Goal: Information Seeking & Learning: Learn about a topic

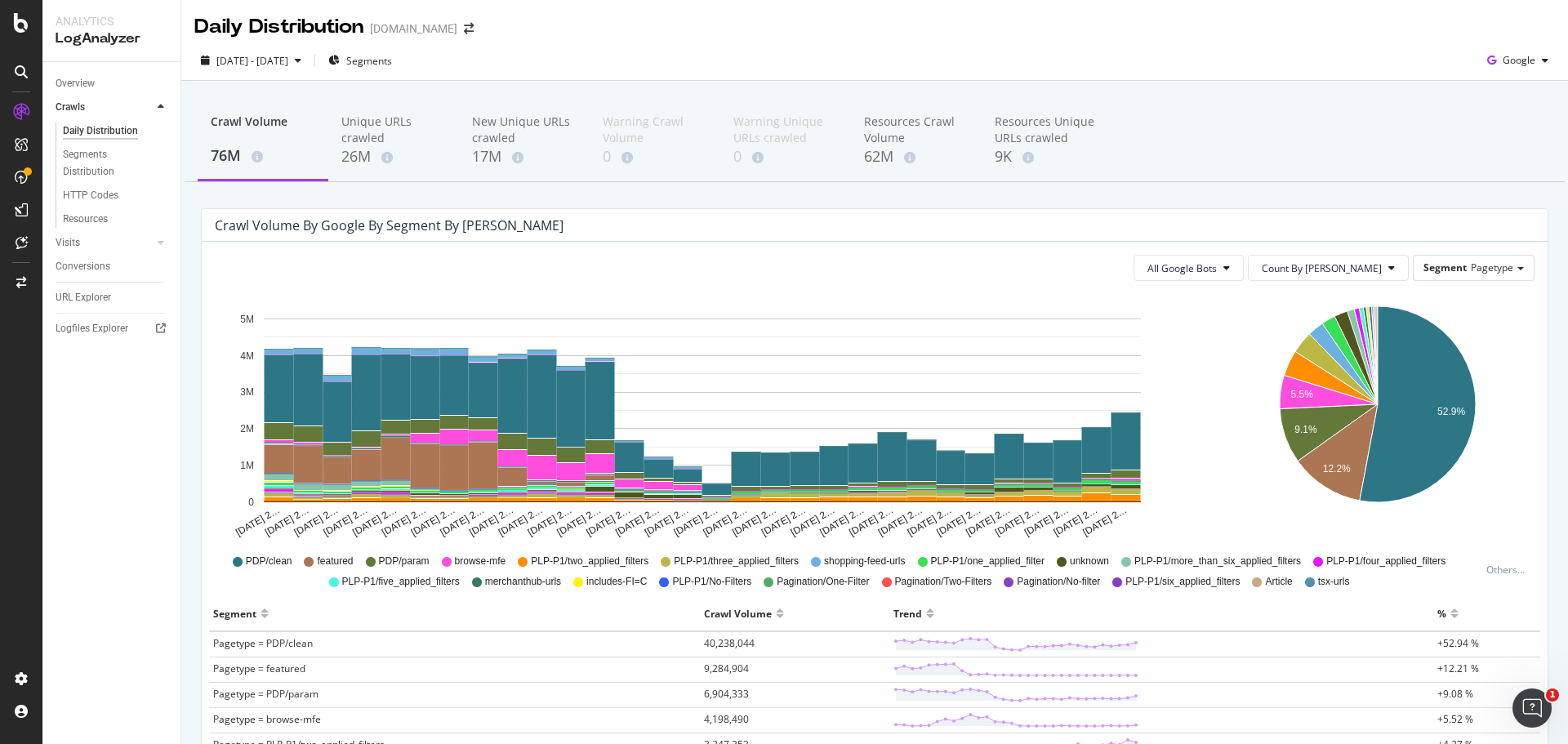
scroll to position [163, 0]
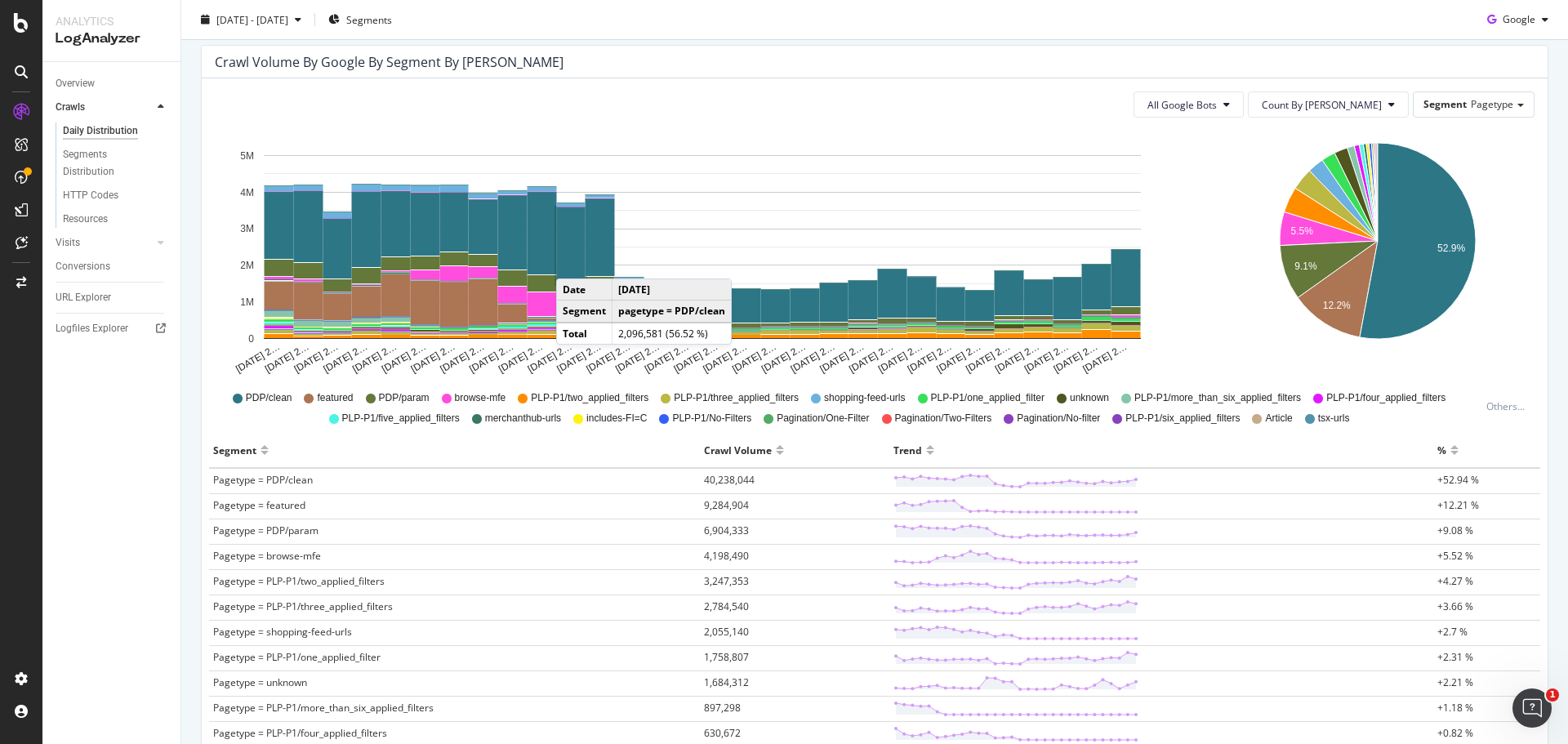
drag, startPoint x: 897, startPoint y: 59, endPoint x: 547, endPoint y: 569, distance: 618.5
click at [897, 59] on div "Crawl Volume by google by Segment by [PERSON_NAME]" at bounding box center [862, 61] width 1295 height 16
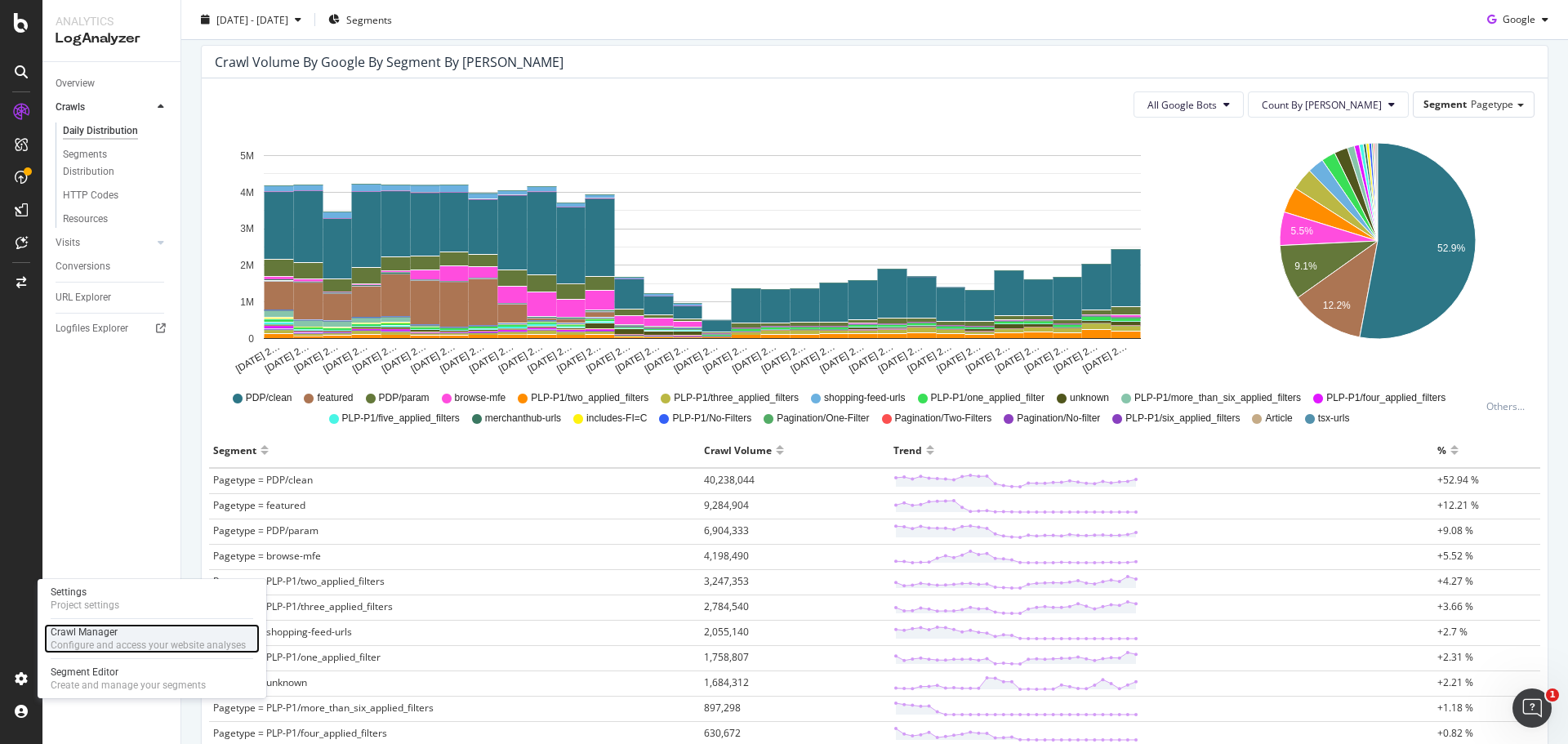
drag, startPoint x: 97, startPoint y: 632, endPoint x: 136, endPoint y: 643, distance: 40.5
click at [97, 632] on div "Crawl Manager" at bounding box center [148, 632] width 196 height 13
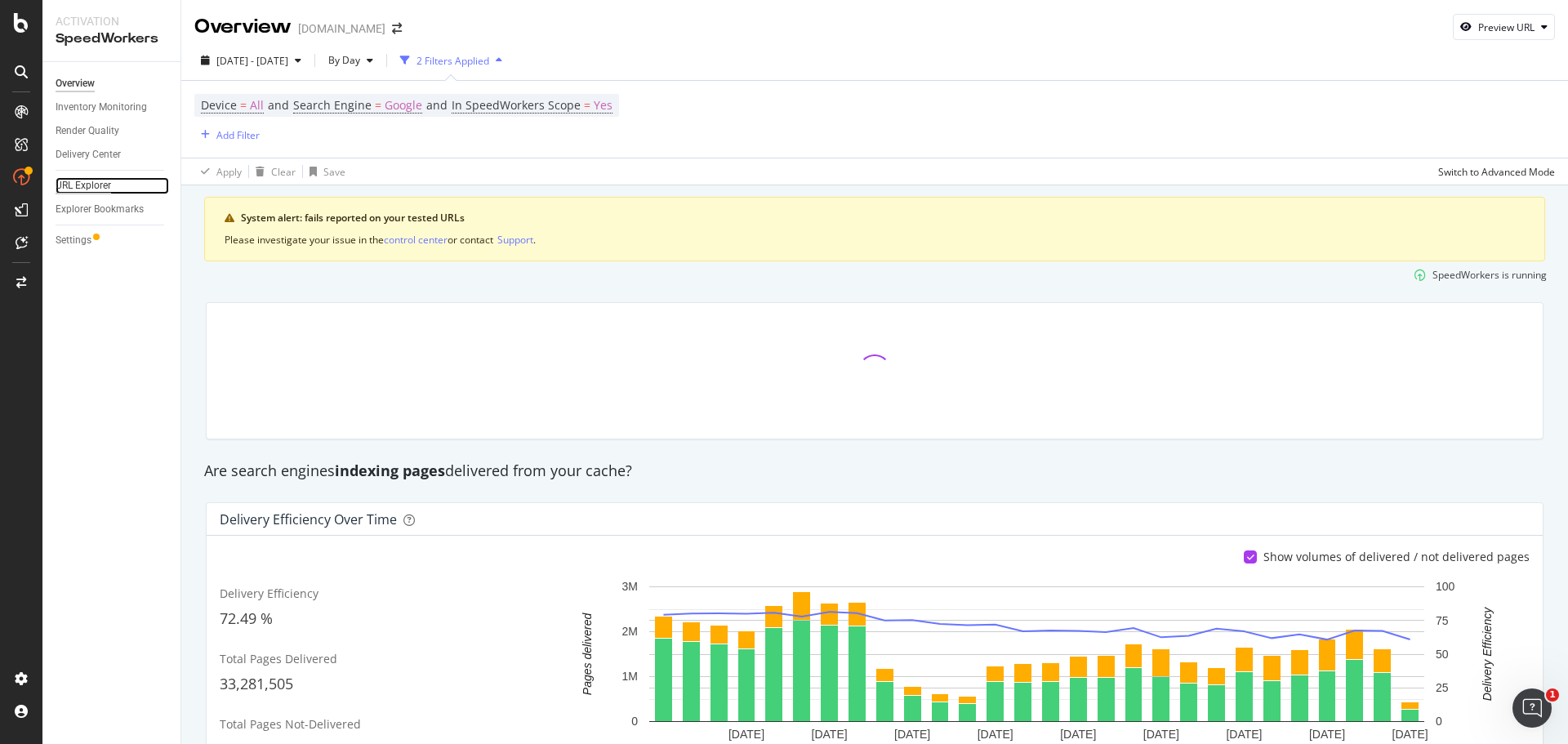
click at [105, 187] on div "URL Explorer" at bounding box center [83, 186] width 55 height 17
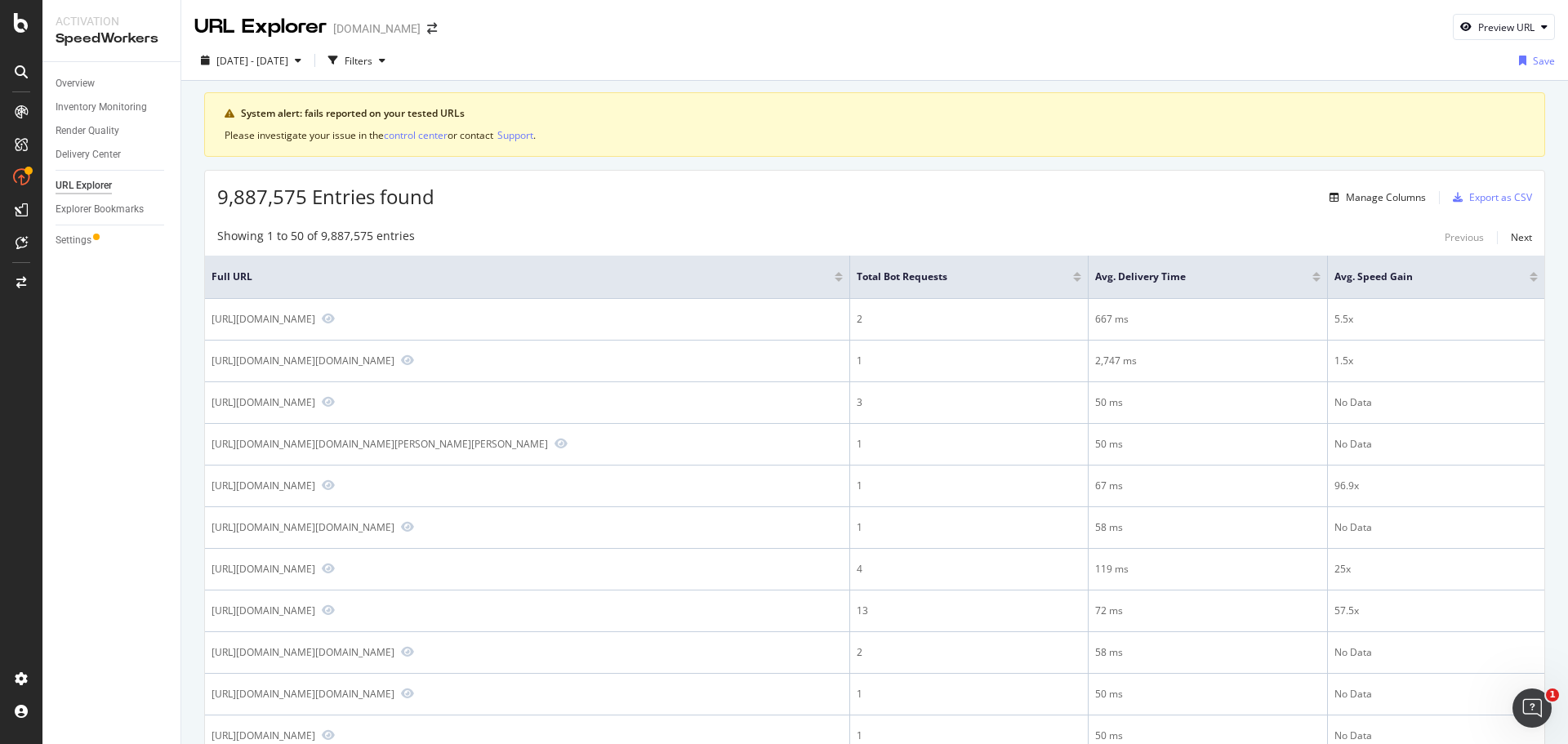
click at [394, 81] on div "2025 Aug. 12th - Sep. 8th Filters Save" at bounding box center [874, 61] width 1387 height 40
click at [372, 65] on div "Filters" at bounding box center [358, 60] width 28 height 14
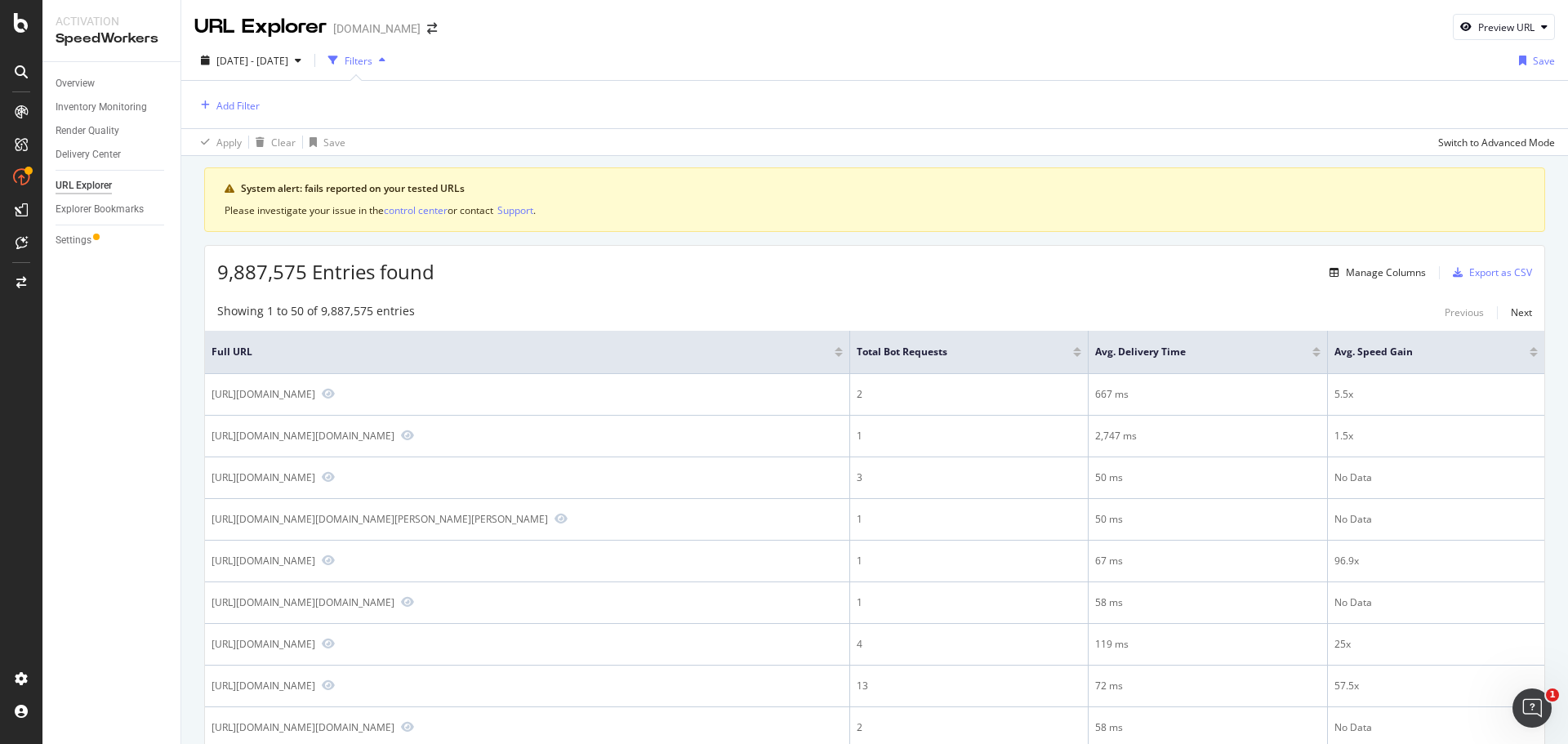
click at [372, 61] on div "Filters" at bounding box center [358, 60] width 28 height 14
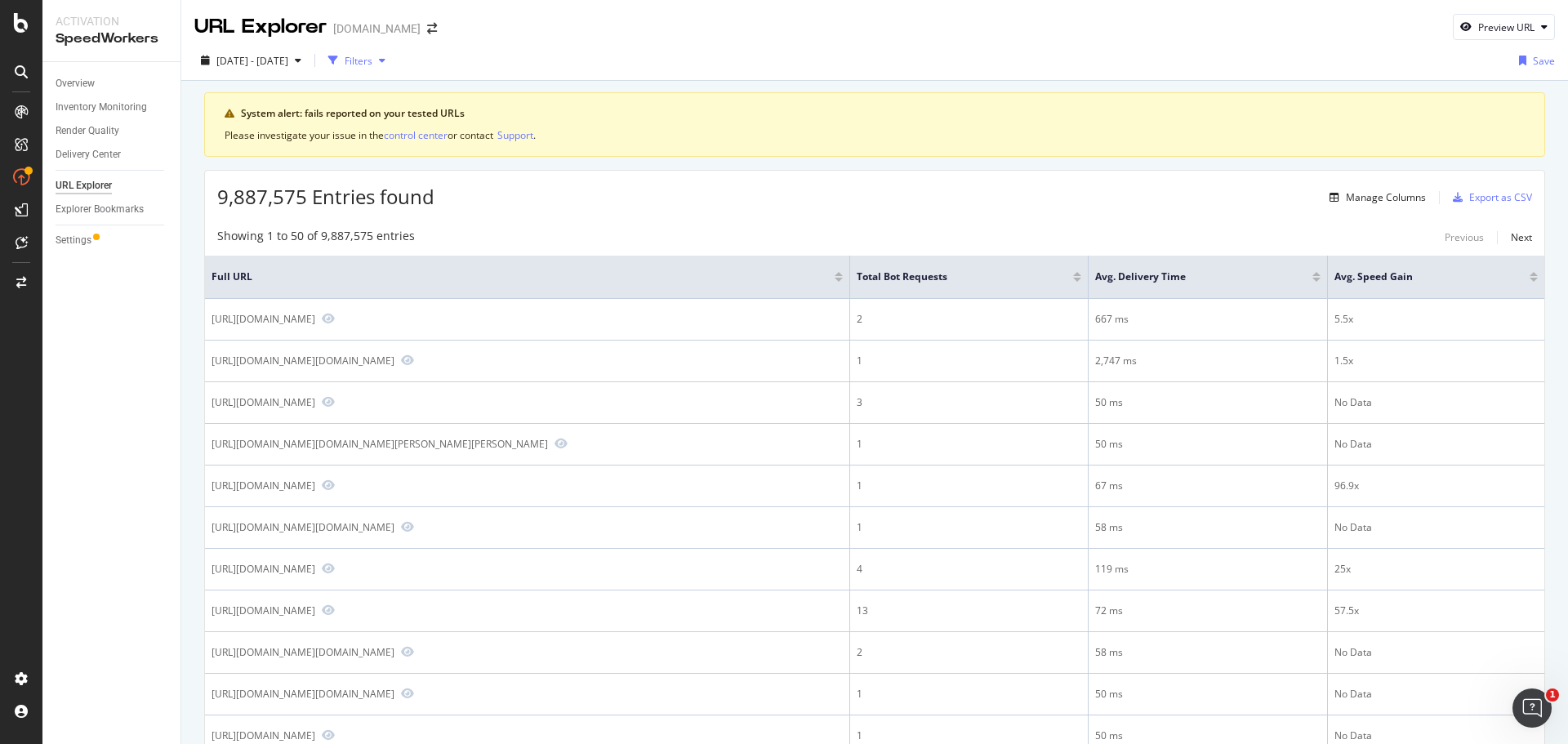
click at [372, 62] on div "Filters" at bounding box center [358, 60] width 28 height 14
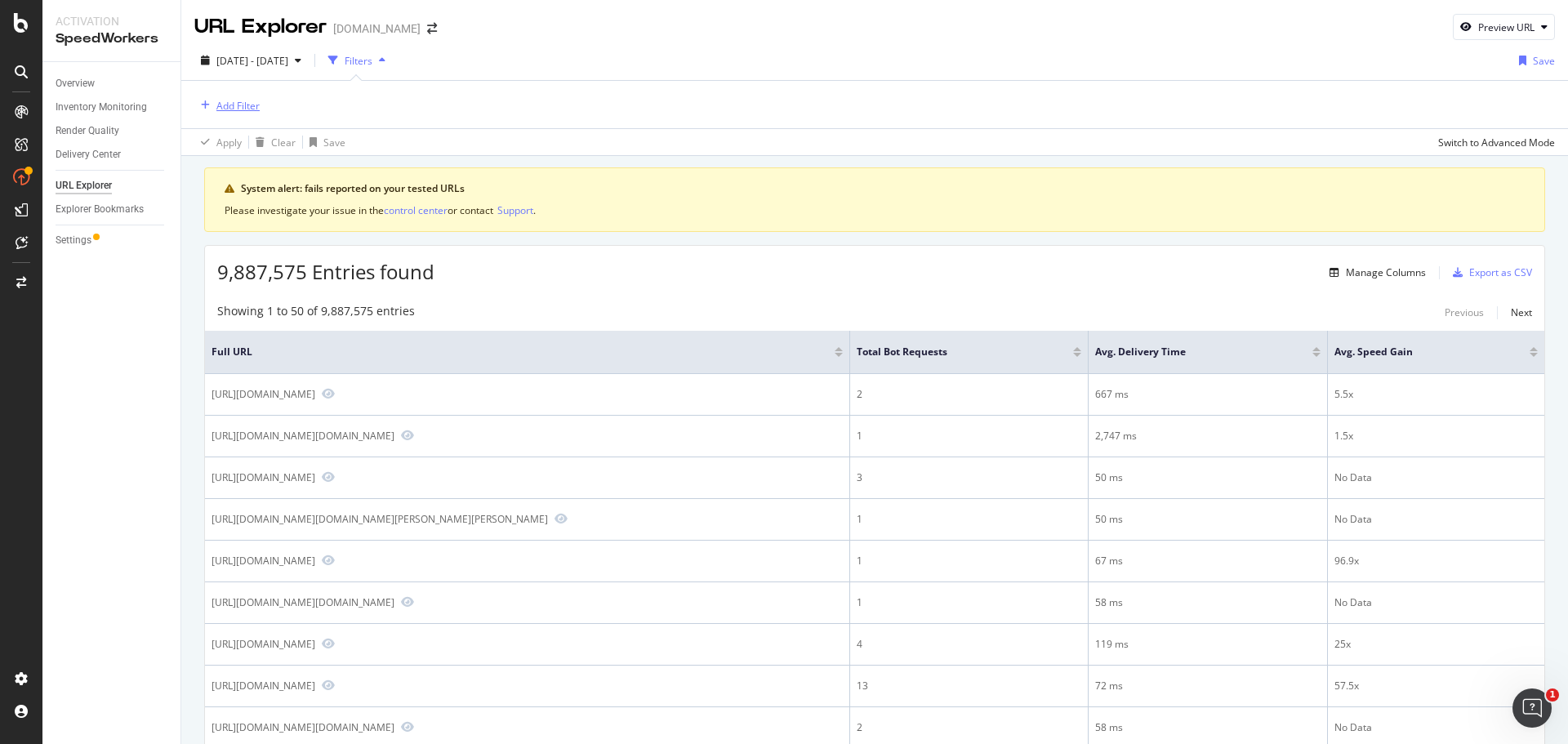
click at [220, 101] on div "Add Filter" at bounding box center [238, 106] width 43 height 14
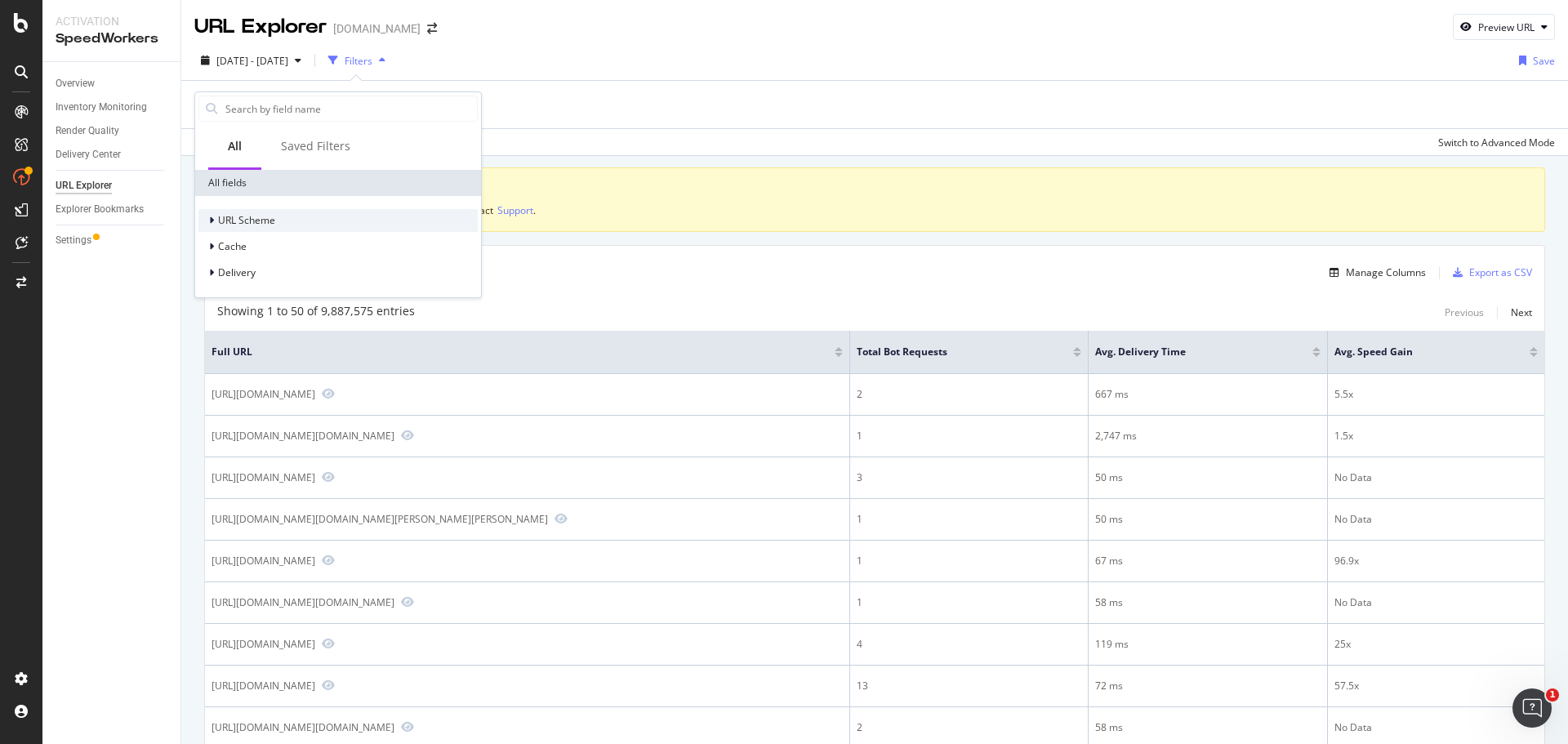
click at [254, 218] on span "URL Scheme" at bounding box center [247, 219] width 57 height 14
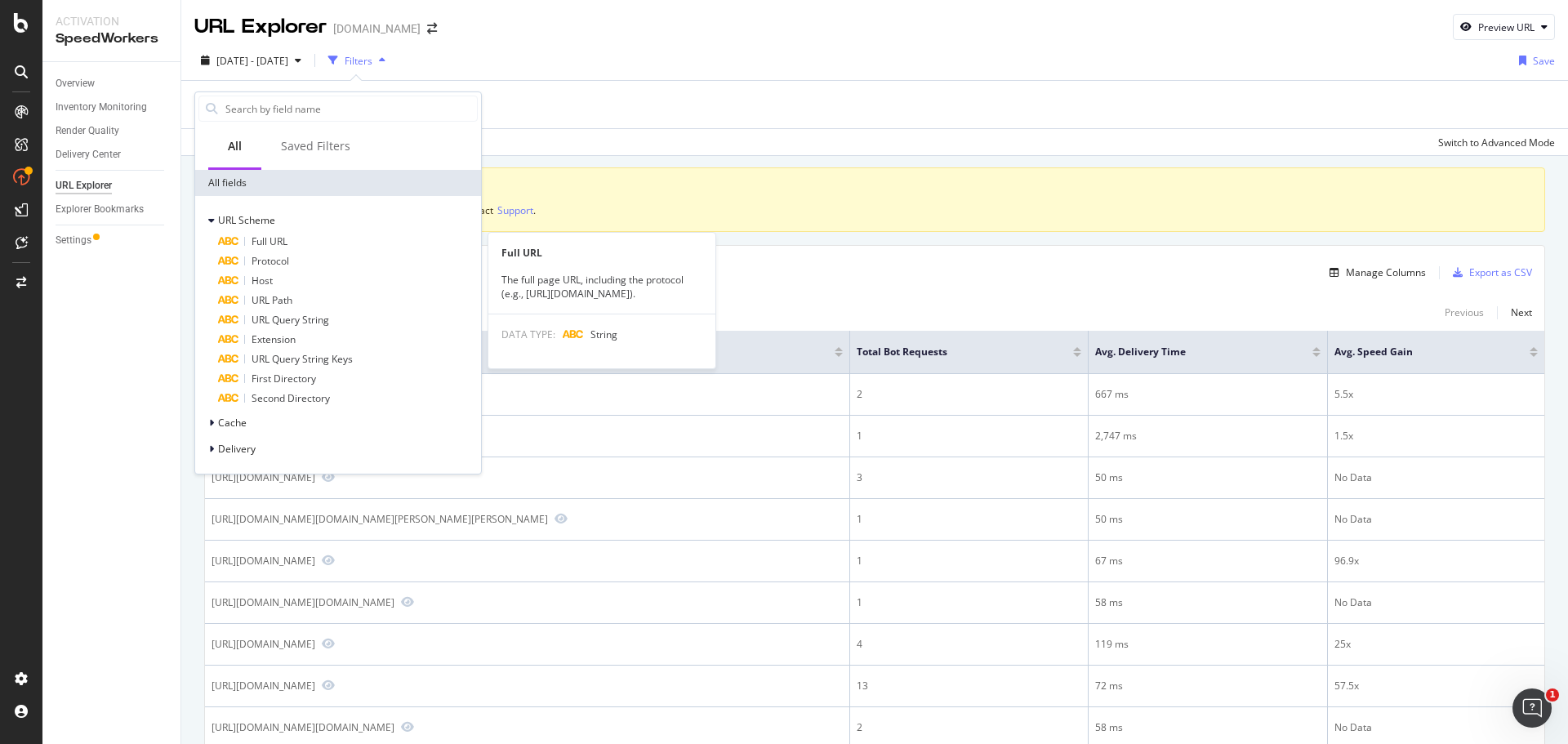
click at [257, 245] on span "Full URL" at bounding box center [270, 241] width 36 height 14
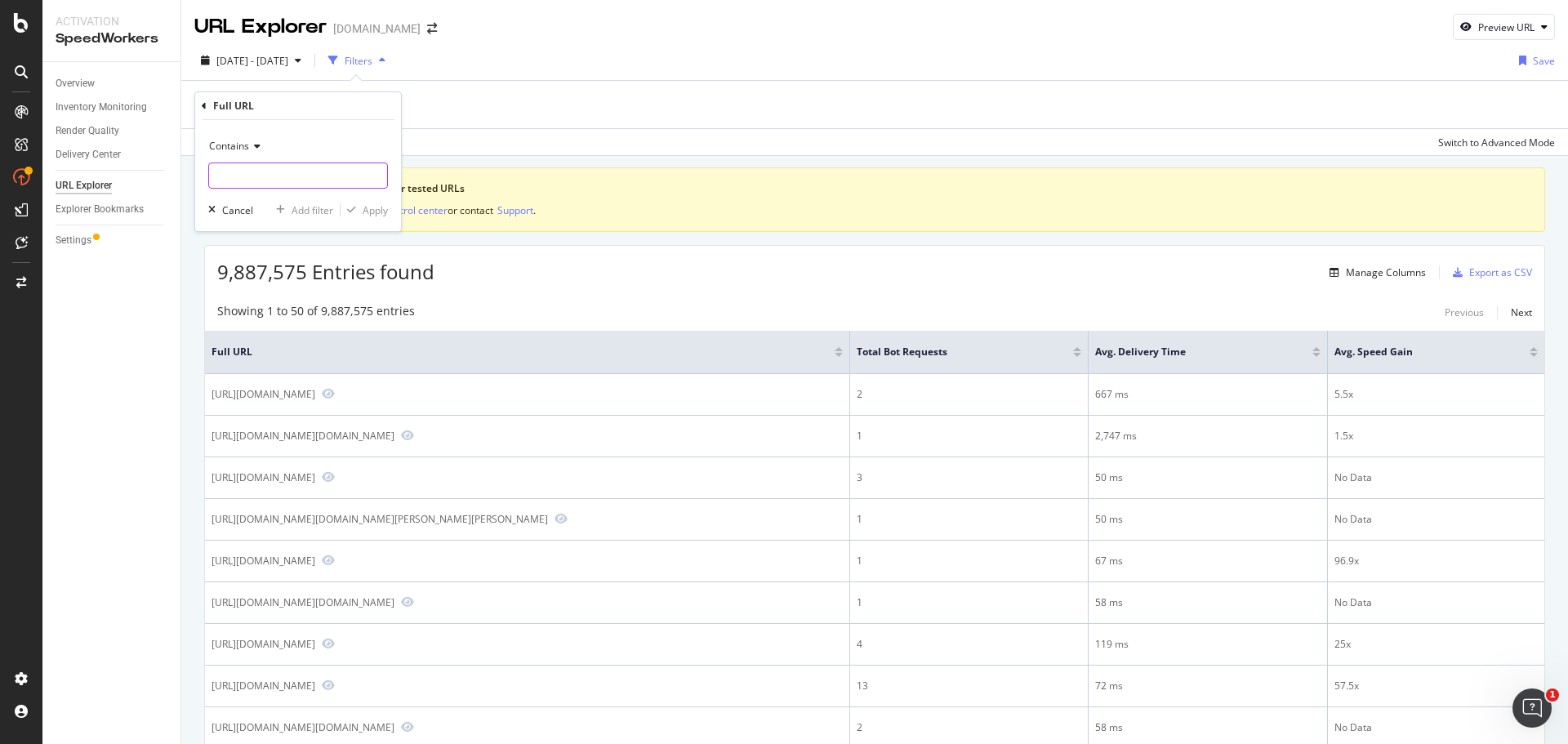
click at [305, 167] on input "text" at bounding box center [298, 175] width 178 height 26
paste input "https://www.diy.com/services/made-to-measure-doors-windows"
type input "https://www.diy.com/services/made-to-measure-doors-windows"
click at [371, 211] on div "Apply" at bounding box center [375, 210] width 26 height 14
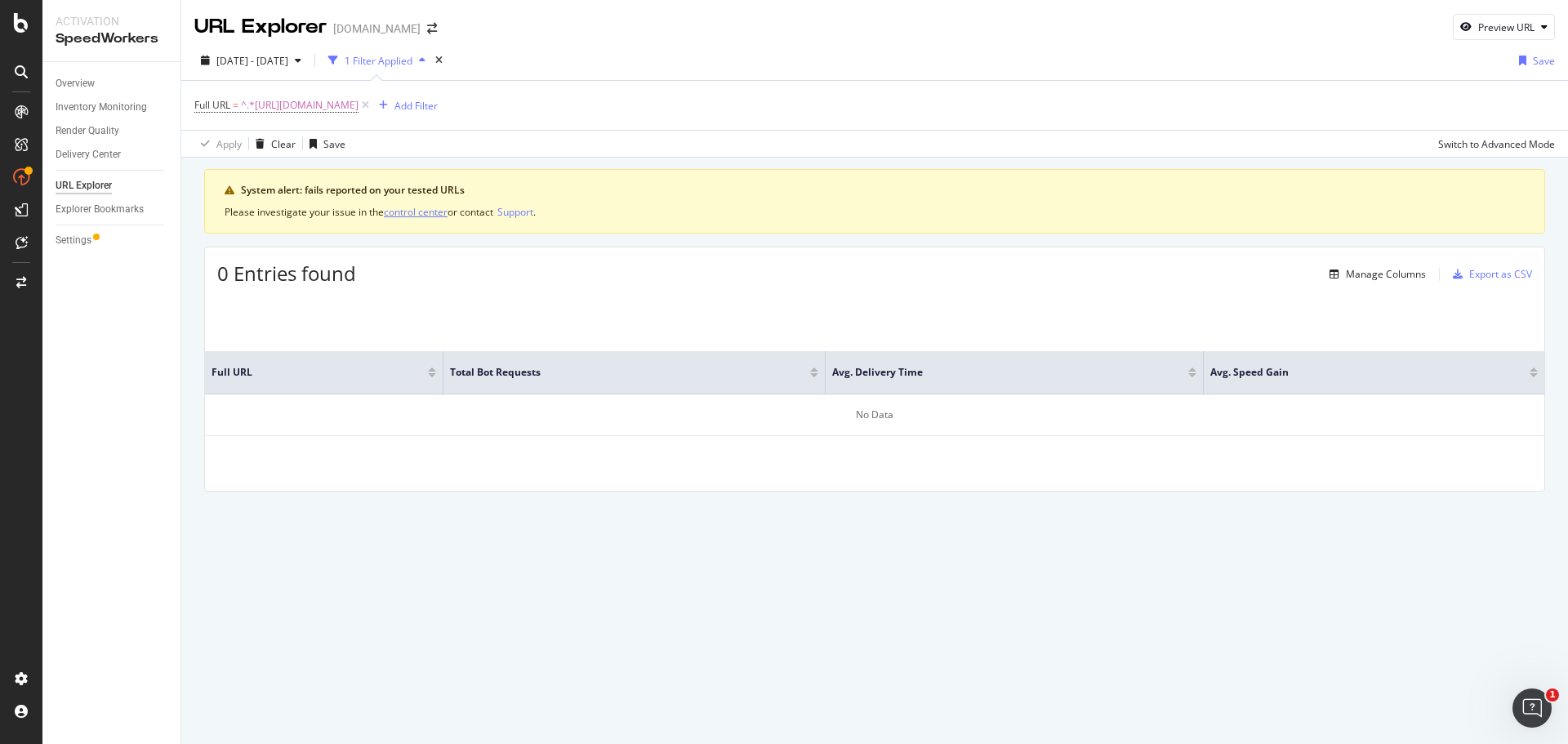
click at [428, 218] on div "control center" at bounding box center [415, 212] width 64 height 14
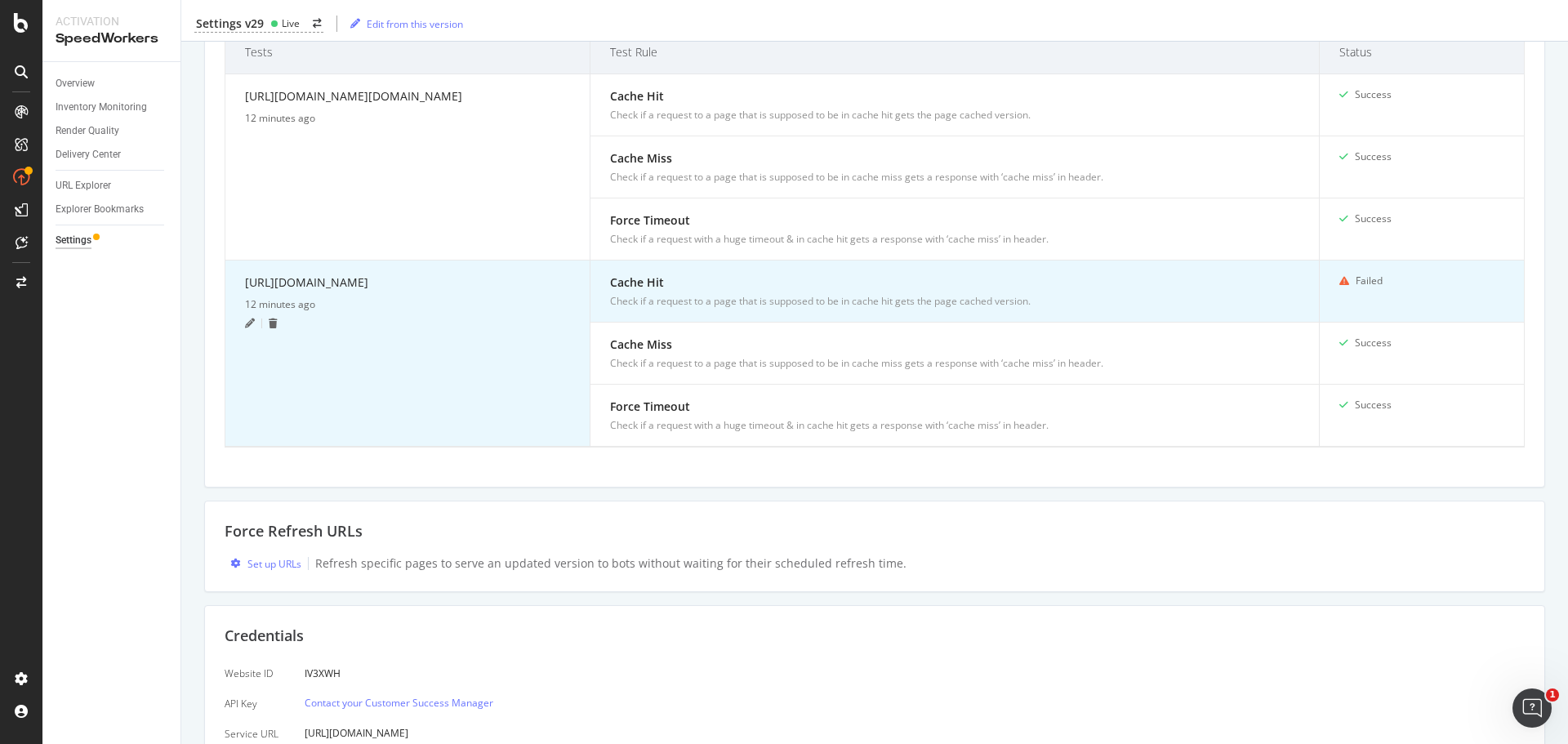
scroll to position [523, 0]
click at [483, 291] on div "https://www.diy.com/departments/10pcs-set-garden-fence-panels-small-animal-barr…" at bounding box center [408, 286] width 325 height 24
copy div "https://www.diy.com/departments/10pcs-set-garden-fence-panels-small-animal-barr…"
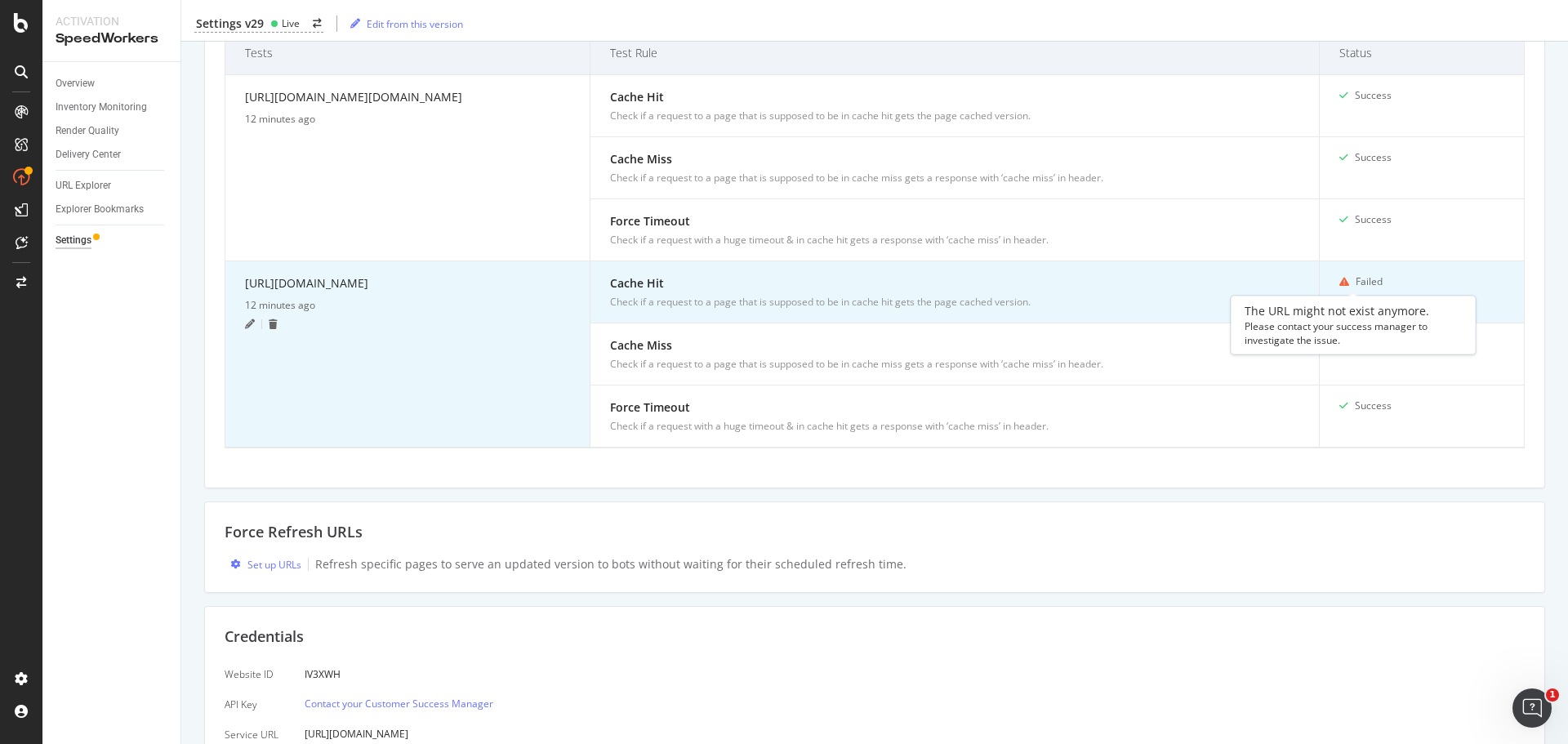
click at [1364, 279] on div "Failed" at bounding box center [1369, 281] width 27 height 14
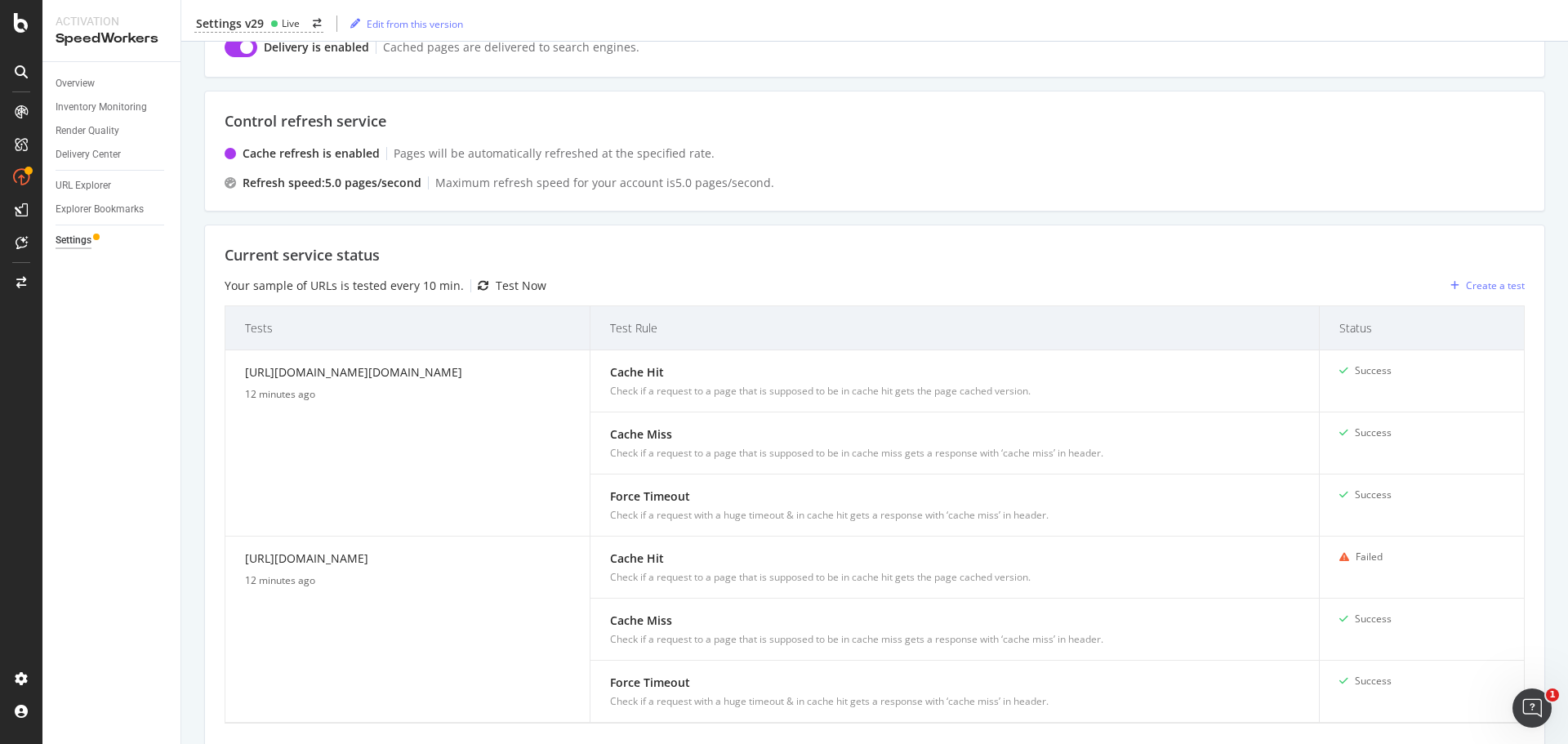
scroll to position [0, 0]
